Goal: Information Seeking & Learning: Learn about a topic

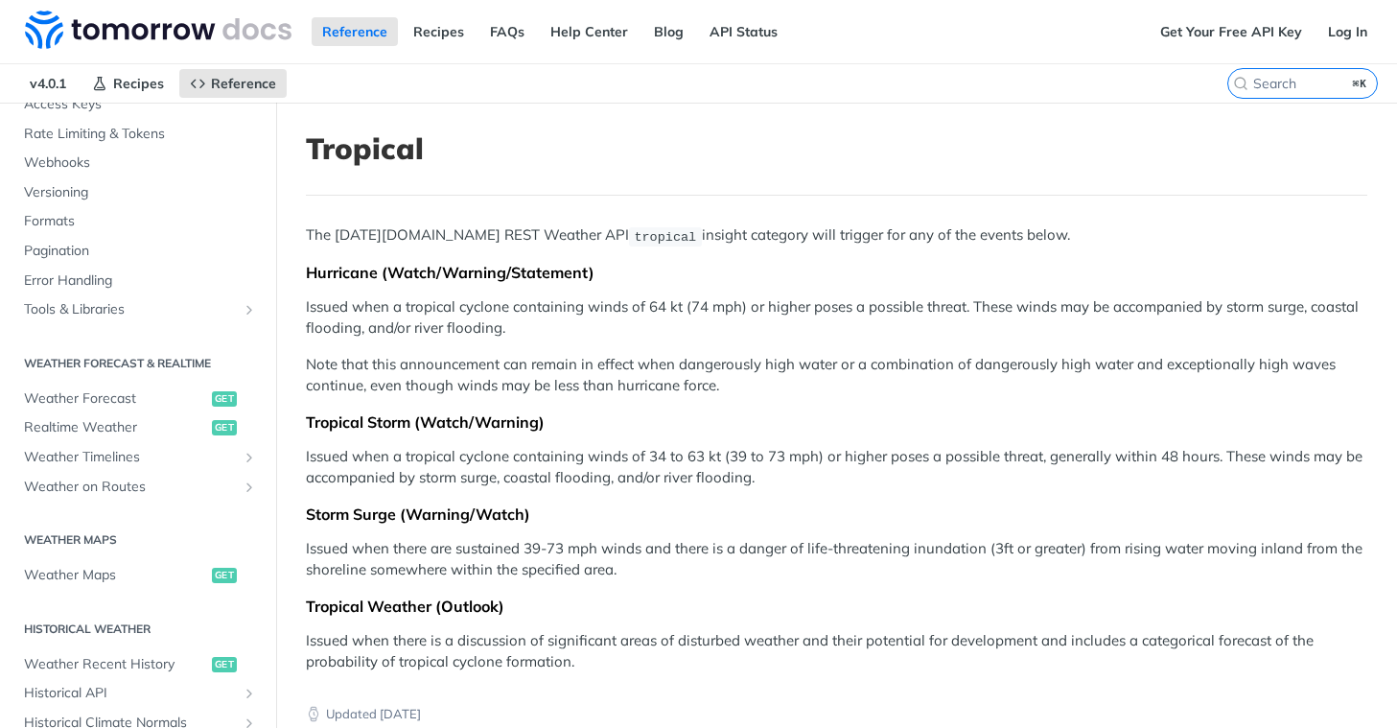
scroll to position [153, 0]
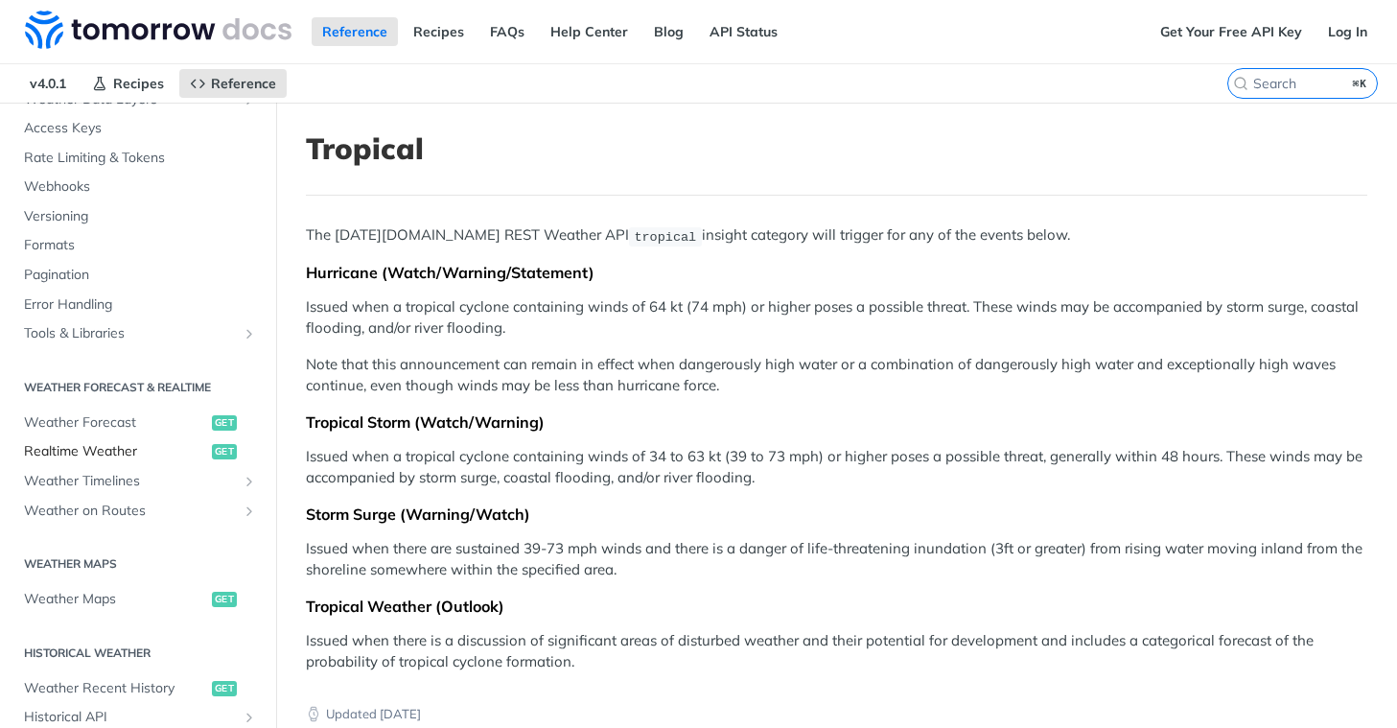
click at [118, 458] on span "Realtime Weather" at bounding box center [115, 451] width 183 height 19
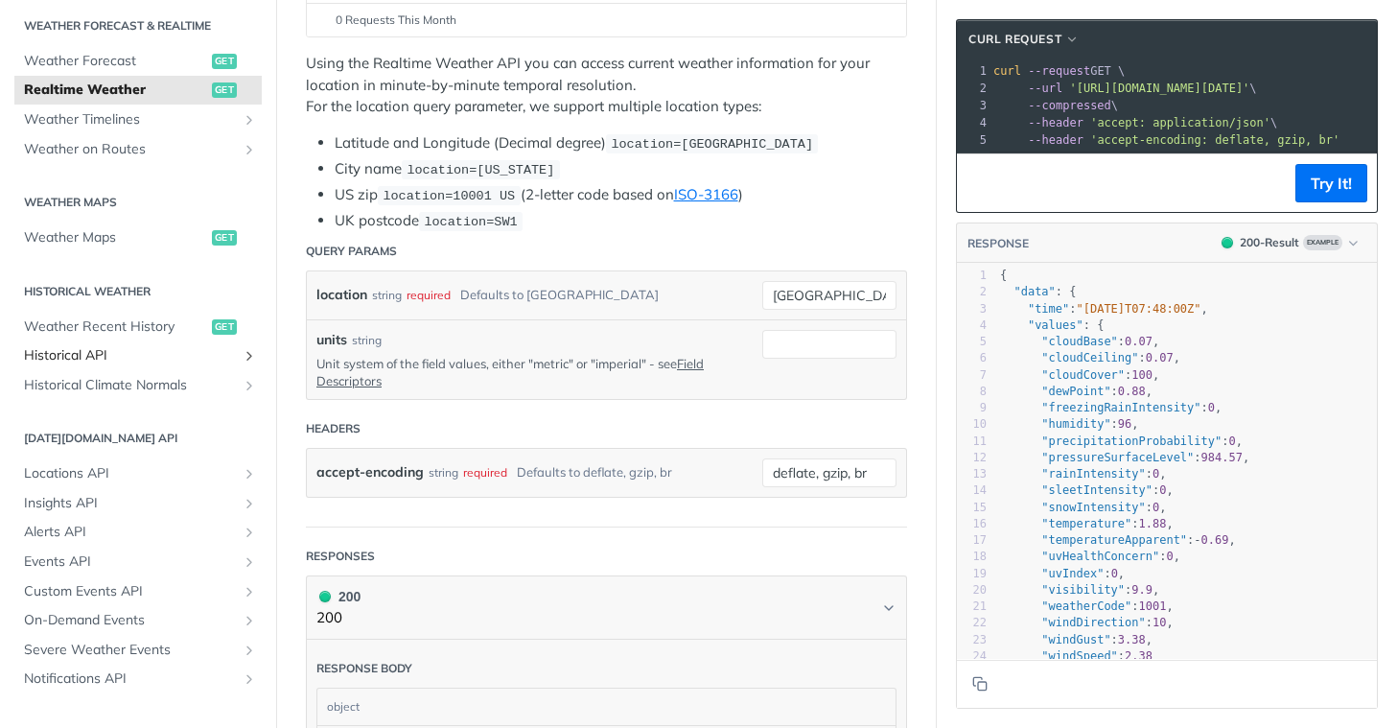
scroll to position [545, 0]
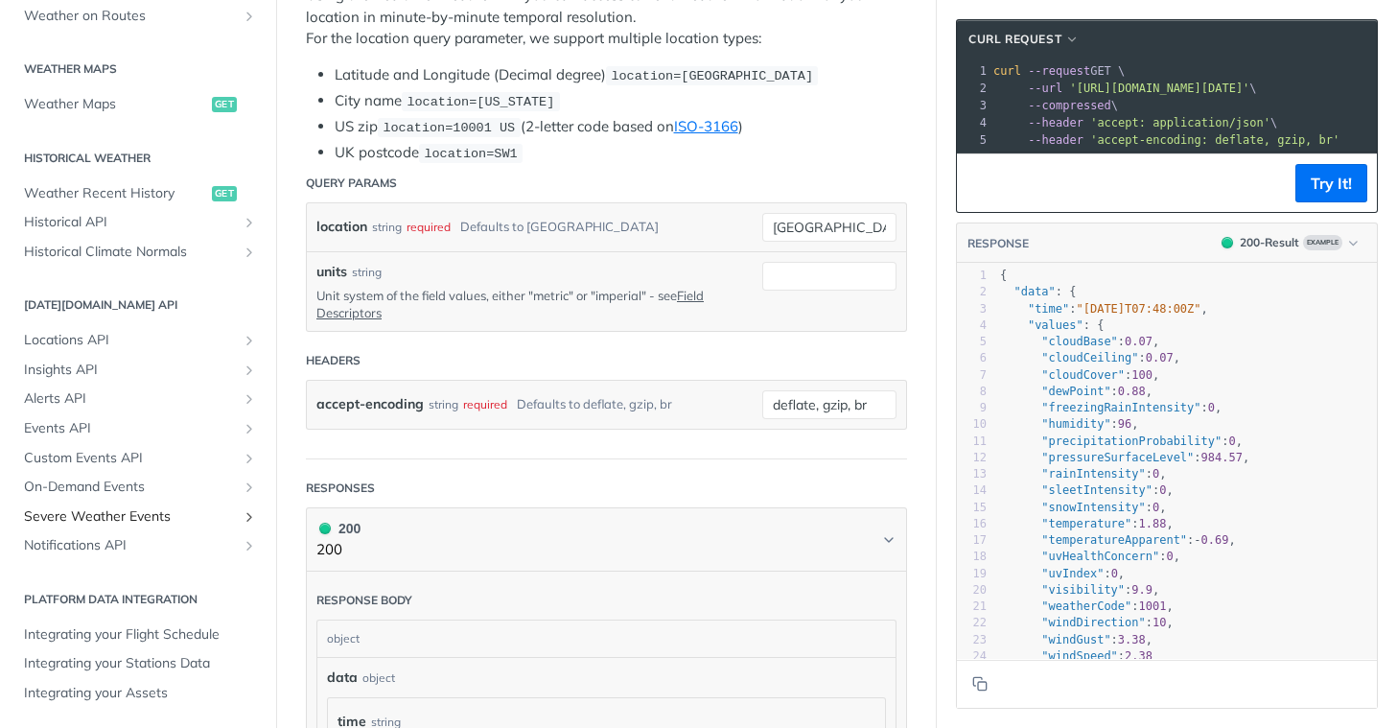
click at [112, 507] on span "Severe Weather Events" at bounding box center [130, 516] width 213 height 19
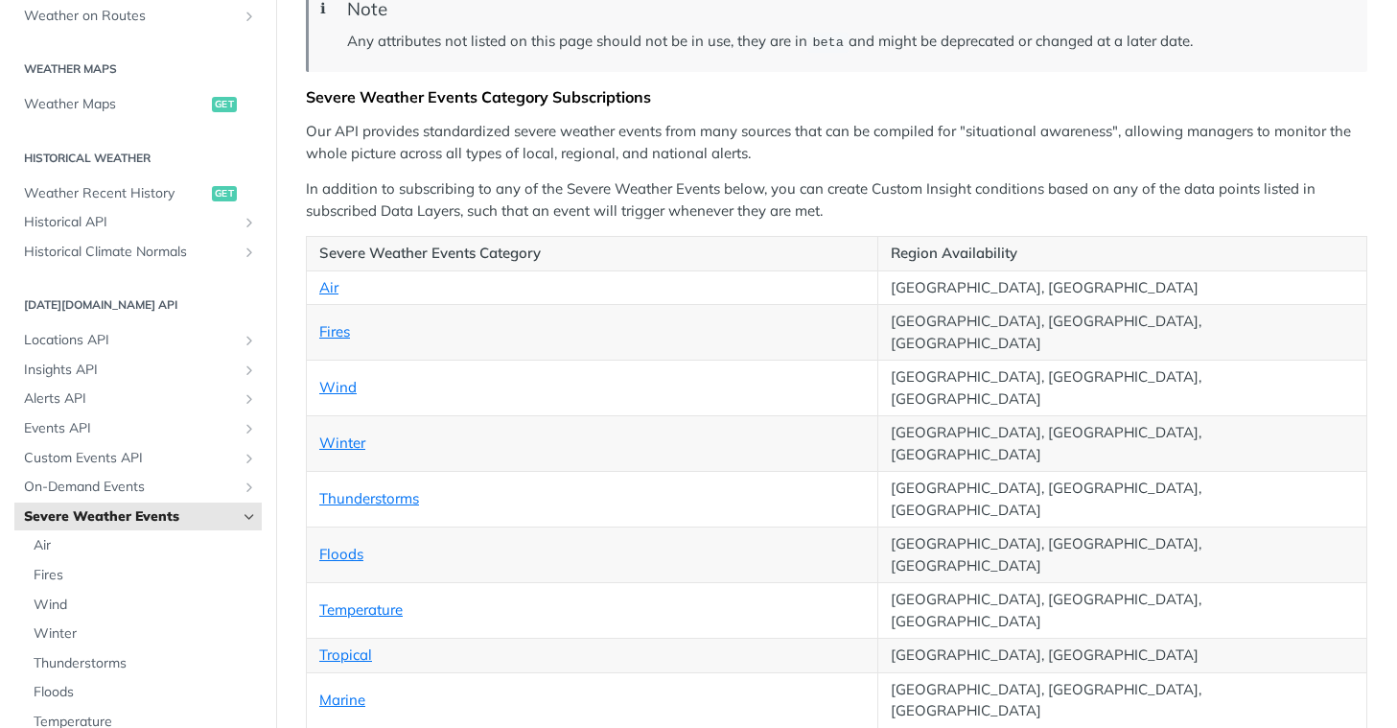
scroll to position [271, 0]
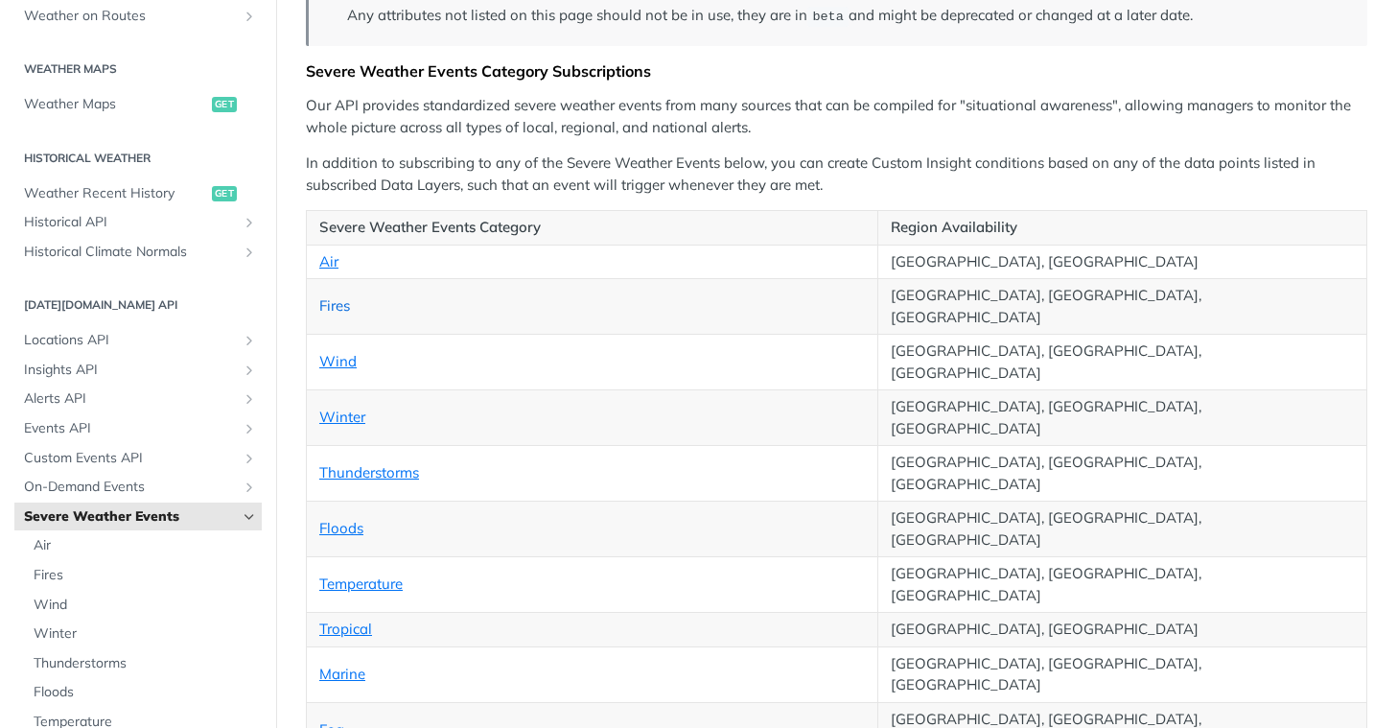
click at [331, 296] on link "Fires" at bounding box center [334, 305] width 31 height 18
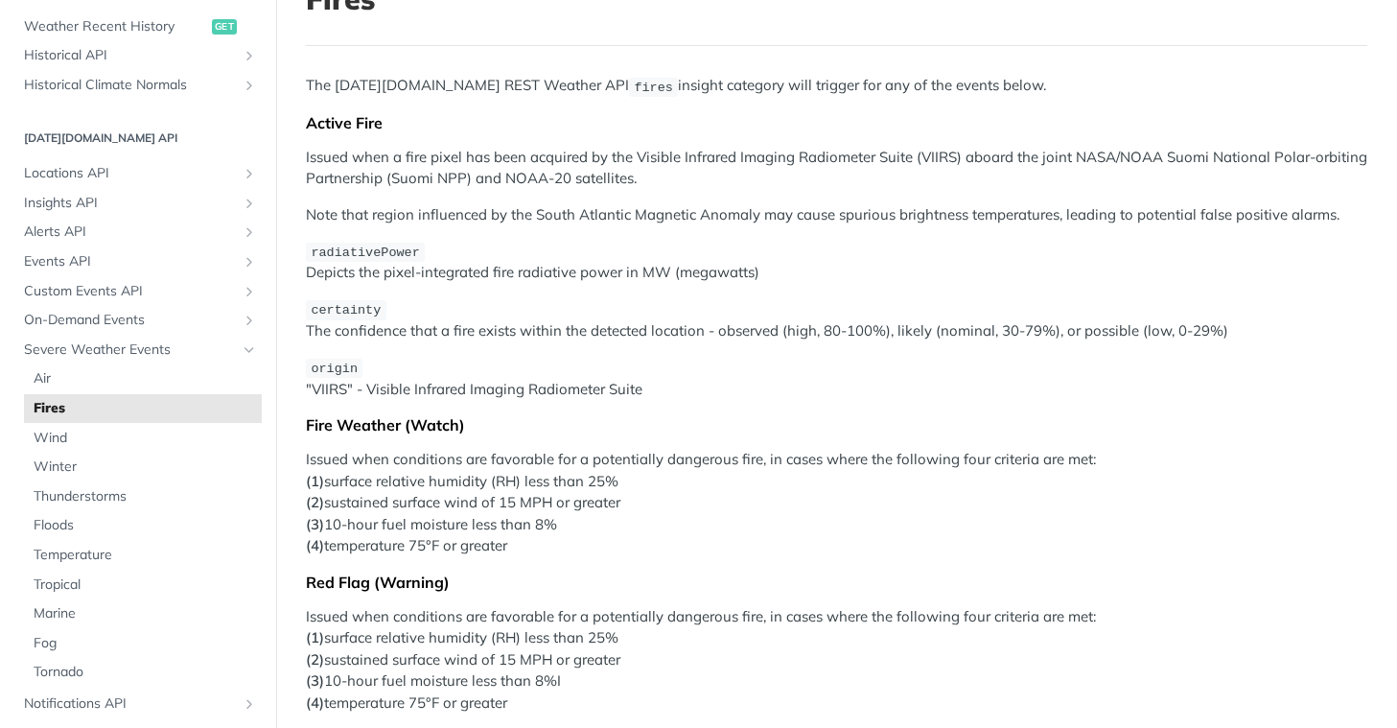
scroll to position [151, 0]
click at [68, 670] on span "Tornado" at bounding box center [145, 671] width 223 height 19
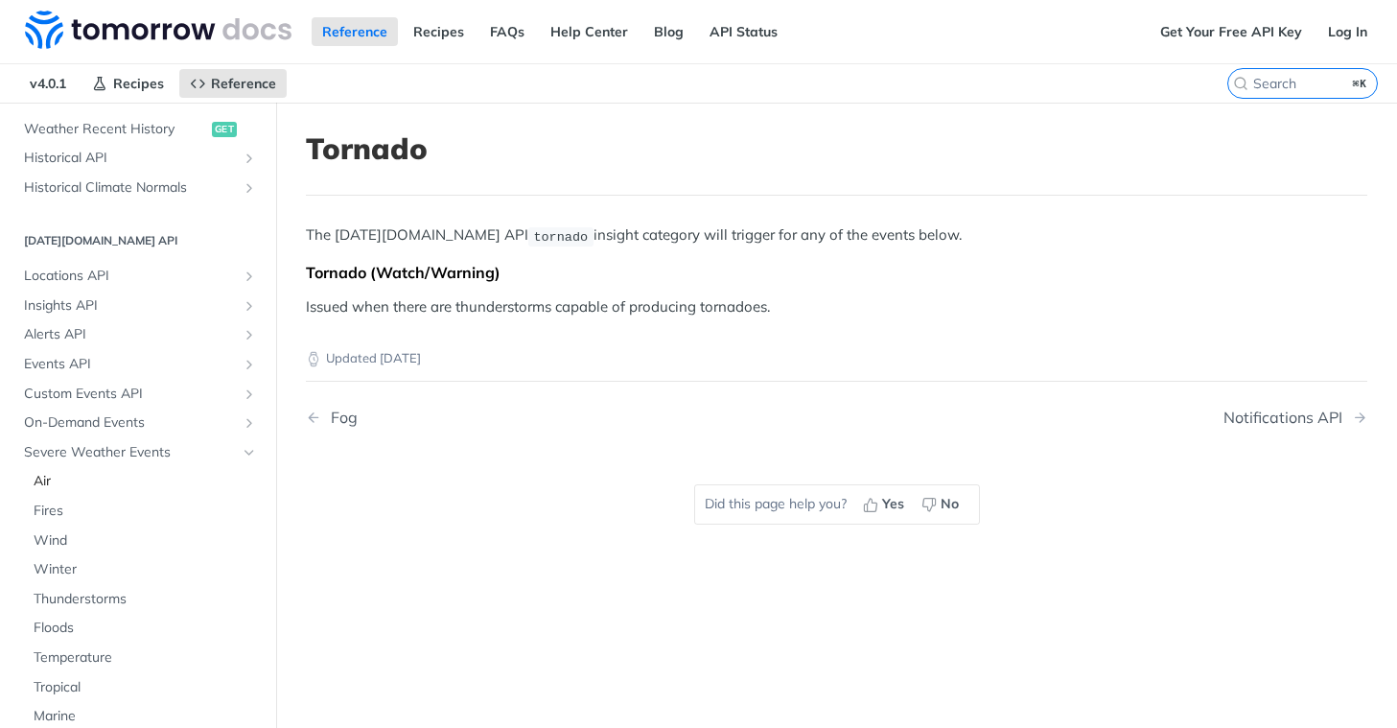
click at [81, 484] on span "Air" at bounding box center [145, 481] width 223 height 19
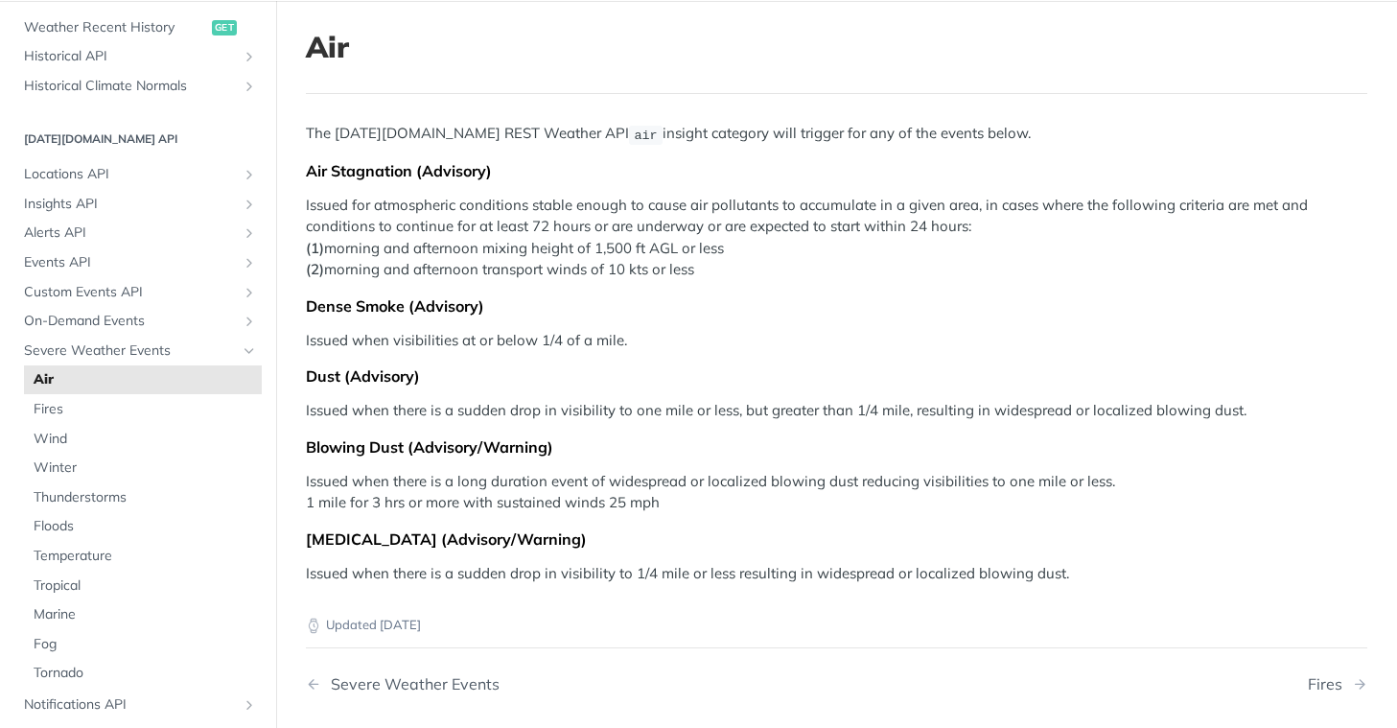
scroll to position [73, 0]
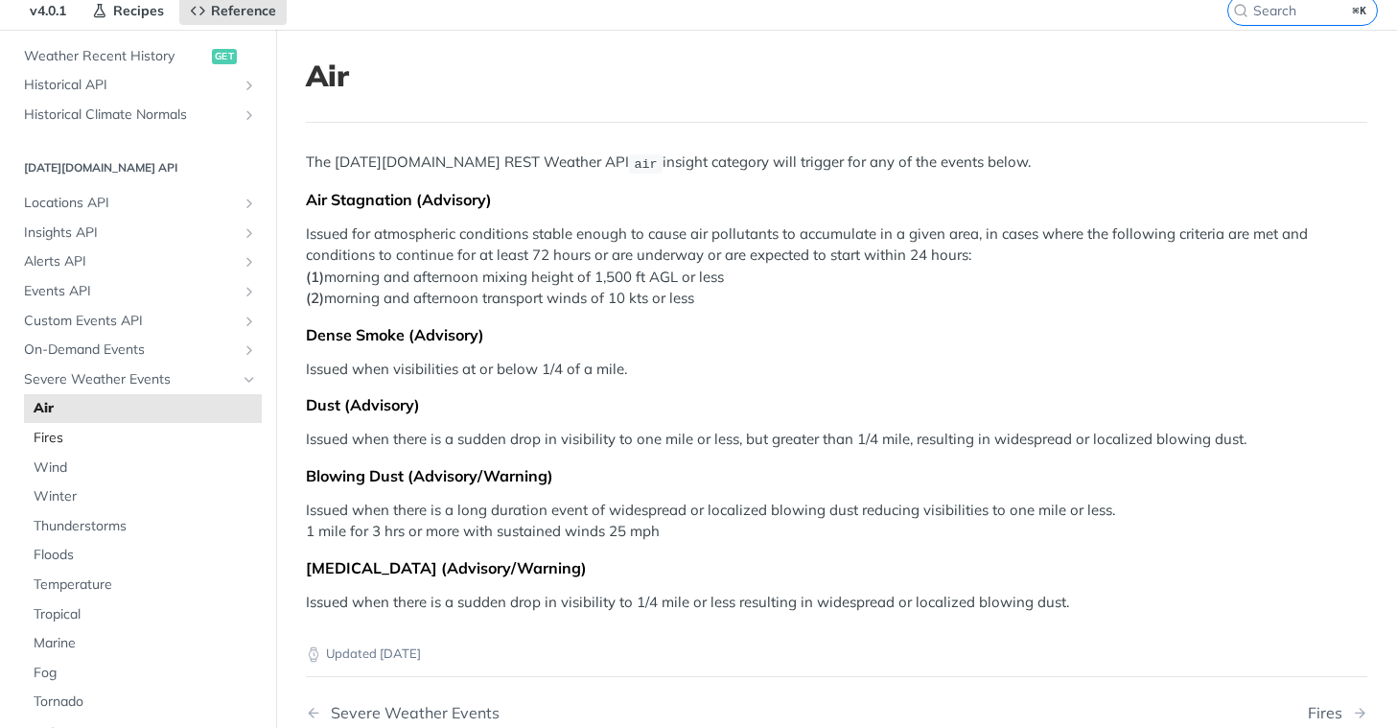
click at [58, 433] on span "Fires" at bounding box center [145, 437] width 223 height 19
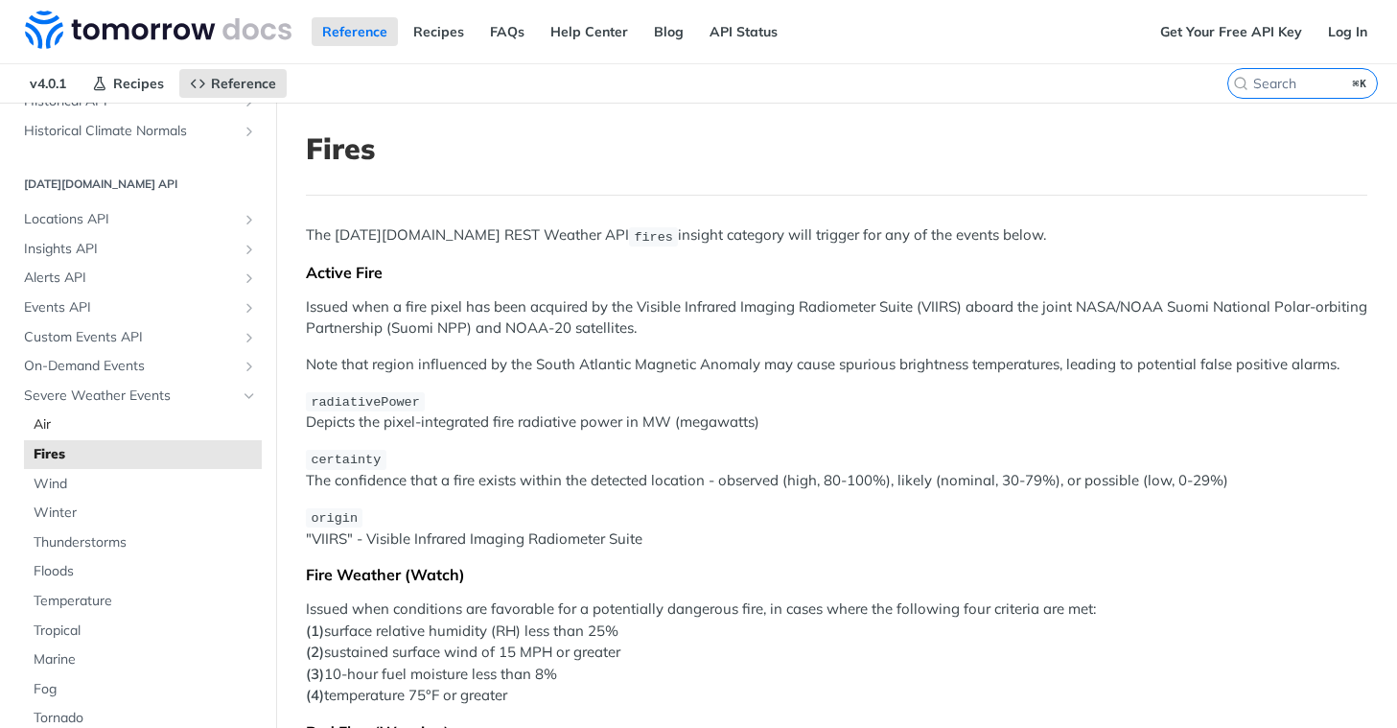
scroll to position [776, 0]
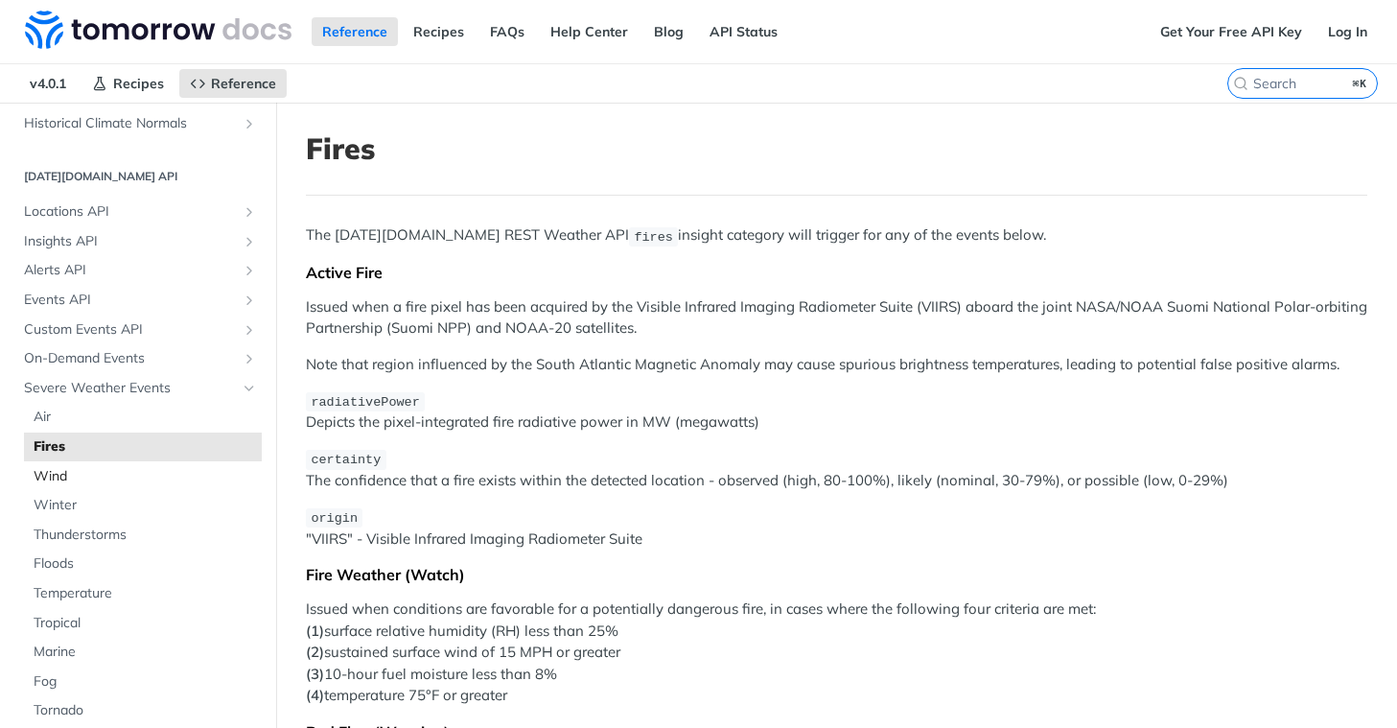
click at [60, 474] on span "Wind" at bounding box center [145, 476] width 223 height 19
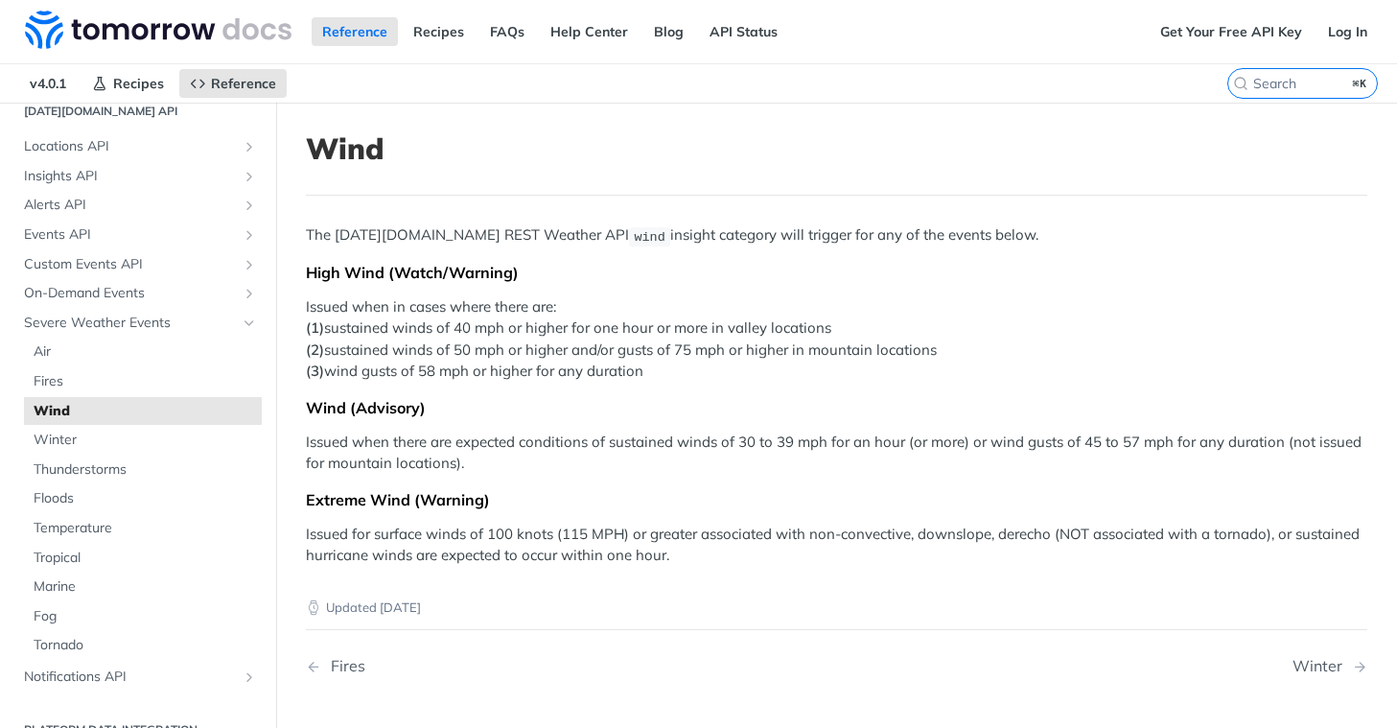
scroll to position [870, 0]
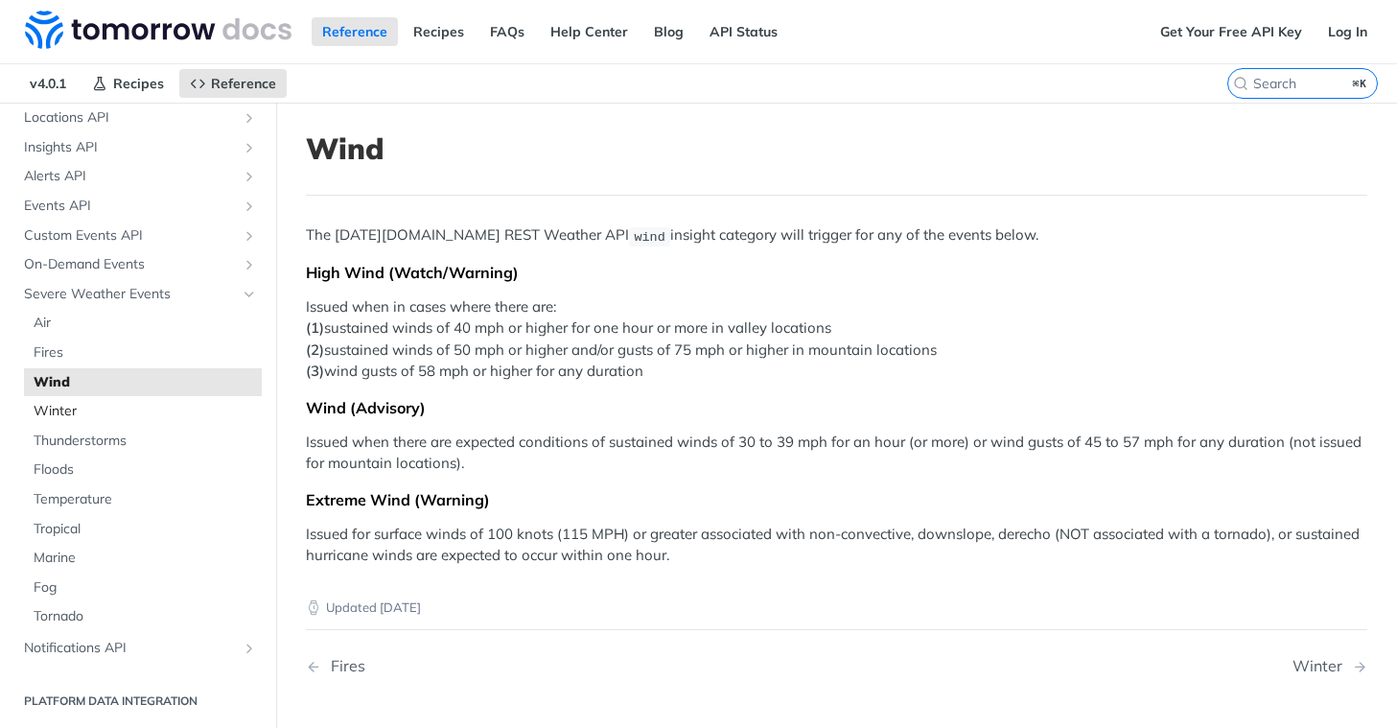
click at [88, 408] on span "Winter" at bounding box center [145, 411] width 223 height 19
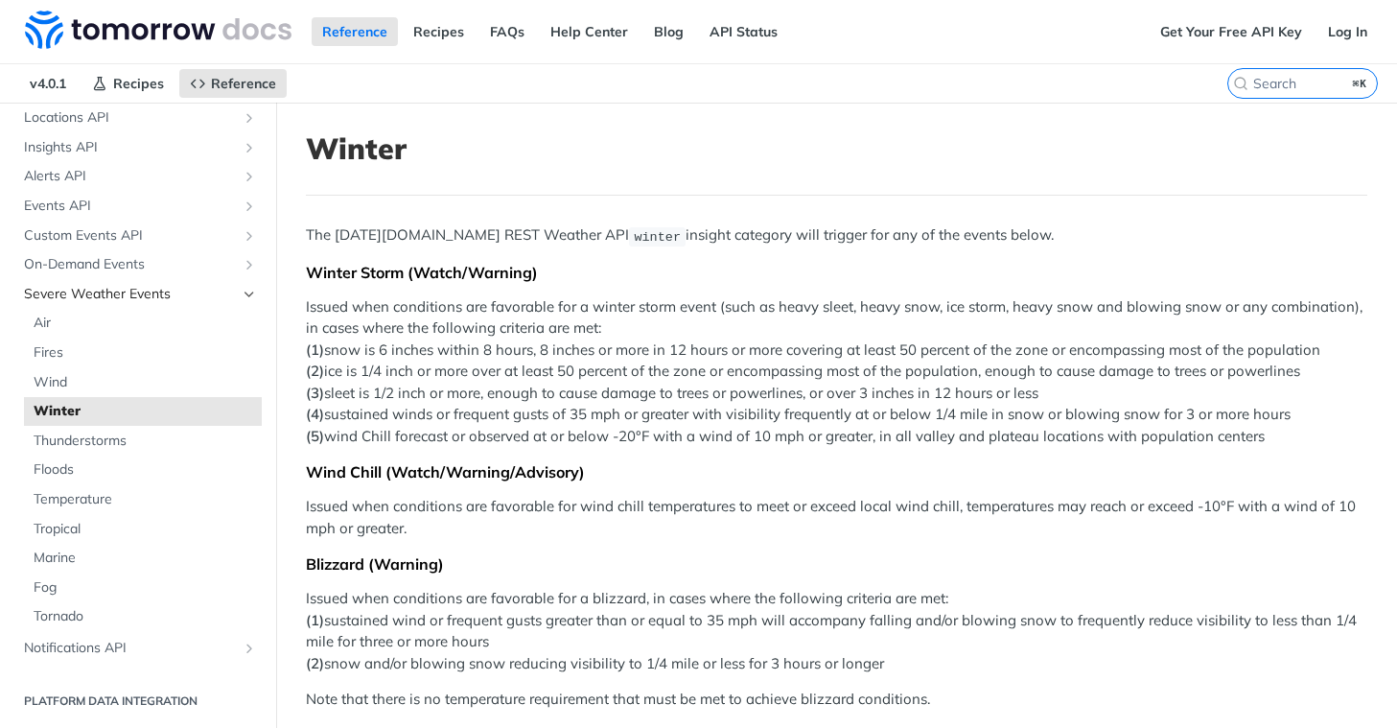
click at [119, 293] on span "Severe Weather Events" at bounding box center [130, 294] width 213 height 19
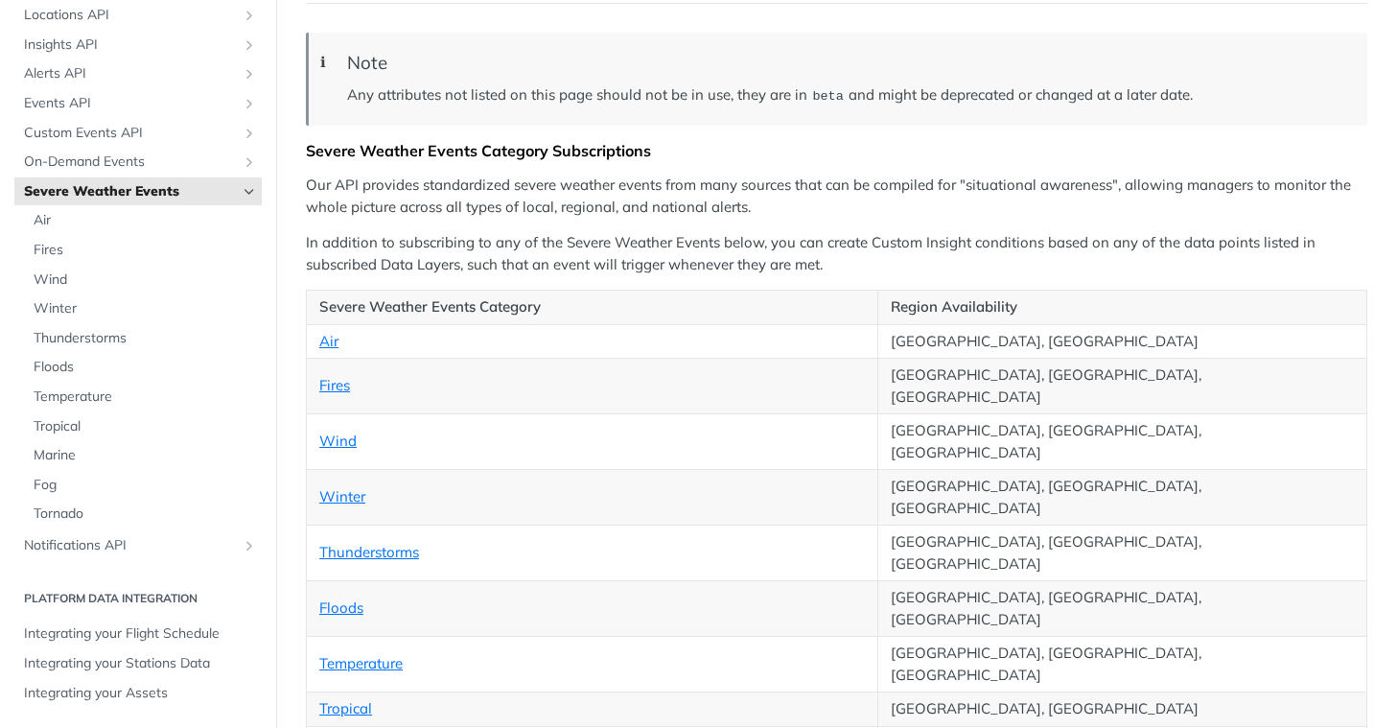
scroll to position [212, 0]
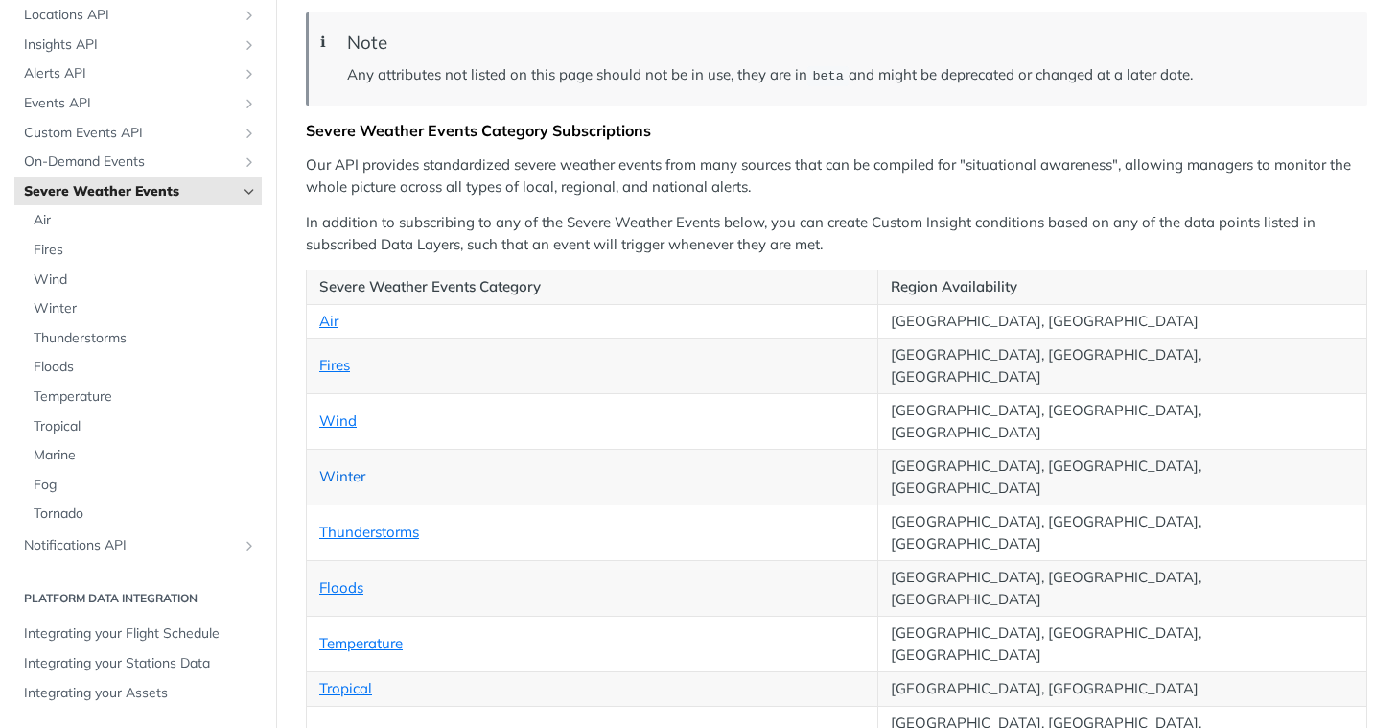
click at [336, 467] on link "Winter" at bounding box center [342, 476] width 46 height 18
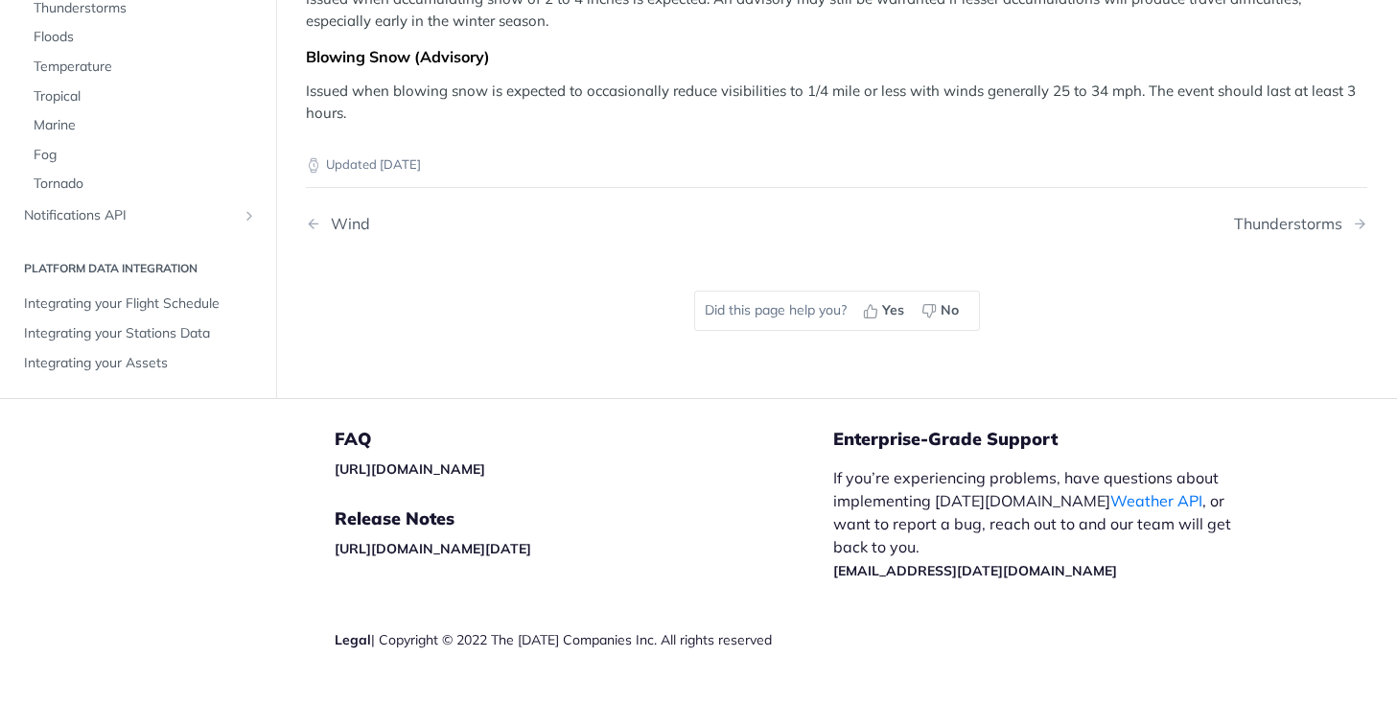
scroll to position [1749, 0]
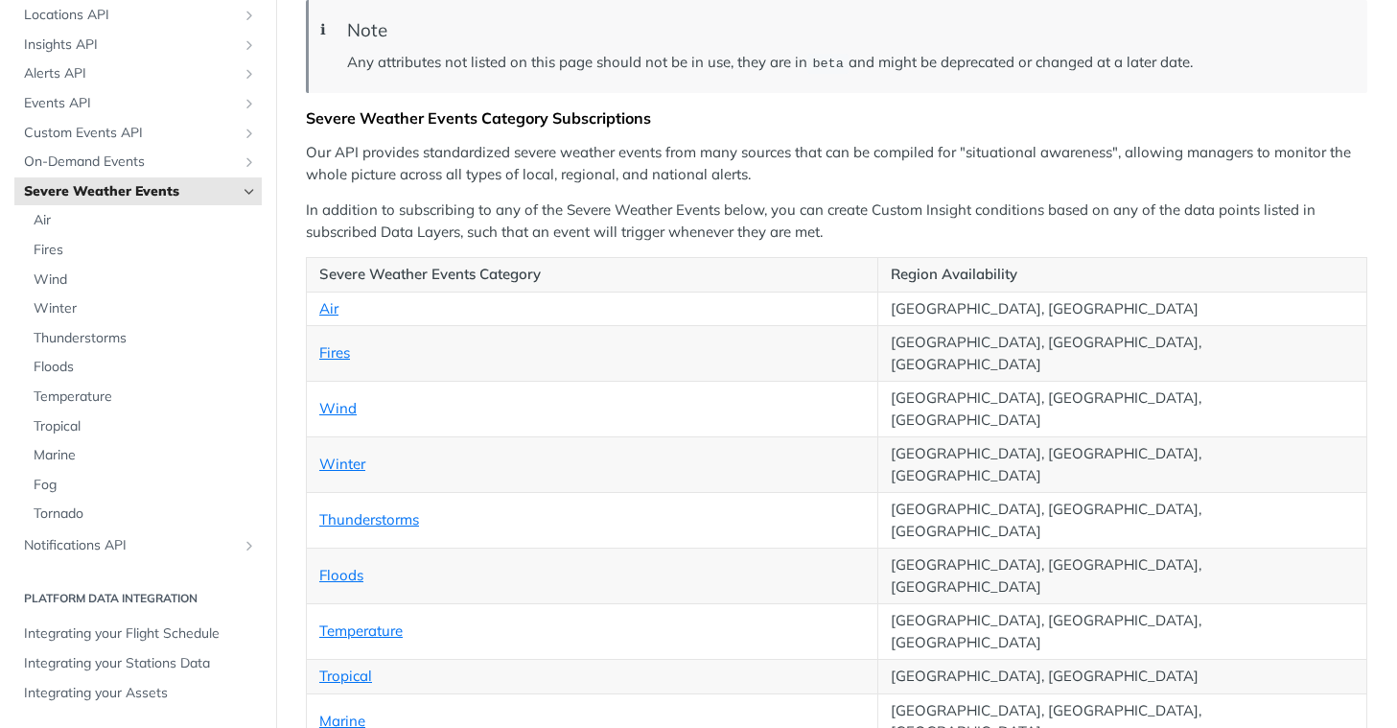
scroll to position [221, 0]
